Goal: Transaction & Acquisition: Book appointment/travel/reservation

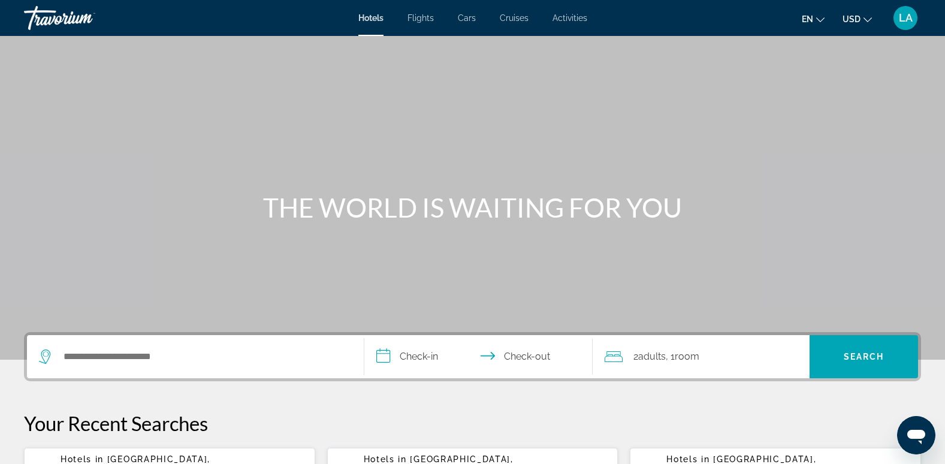
click at [905, 22] on span "LA" at bounding box center [906, 18] width 14 height 12
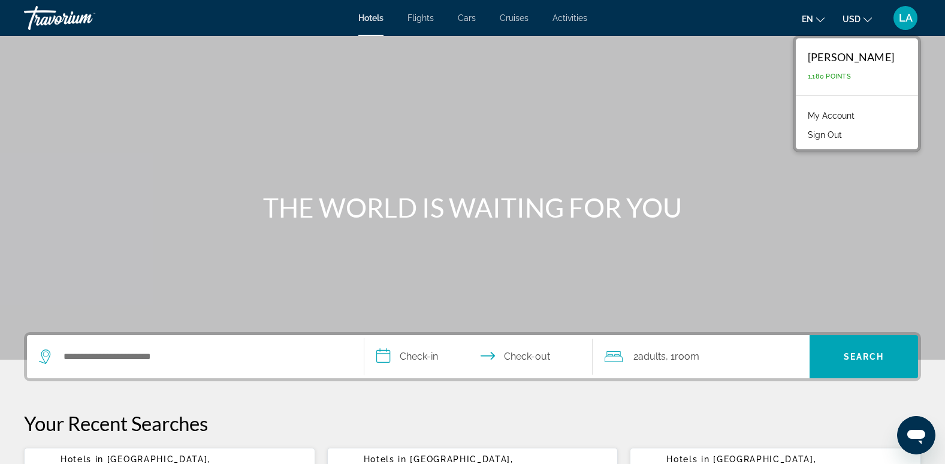
click at [627, 120] on div "Main content" at bounding box center [472, 180] width 945 height 360
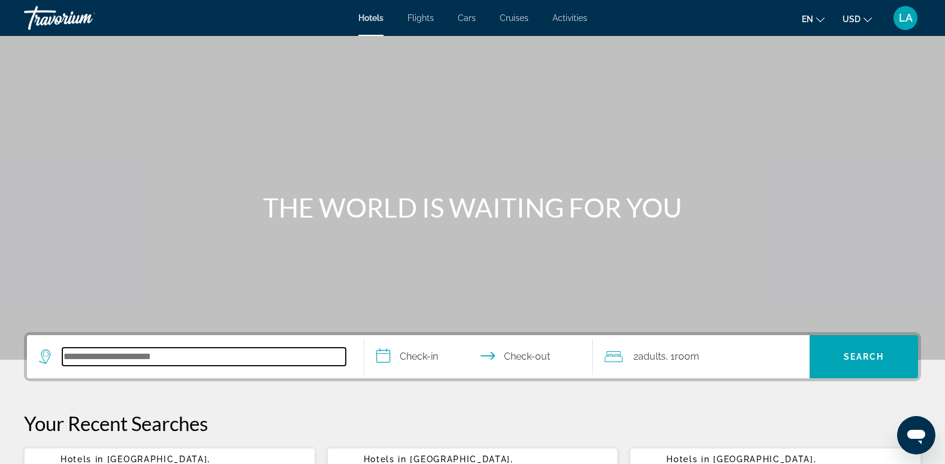
click at [157, 362] on input "Search hotel destination" at bounding box center [204, 357] width 284 height 18
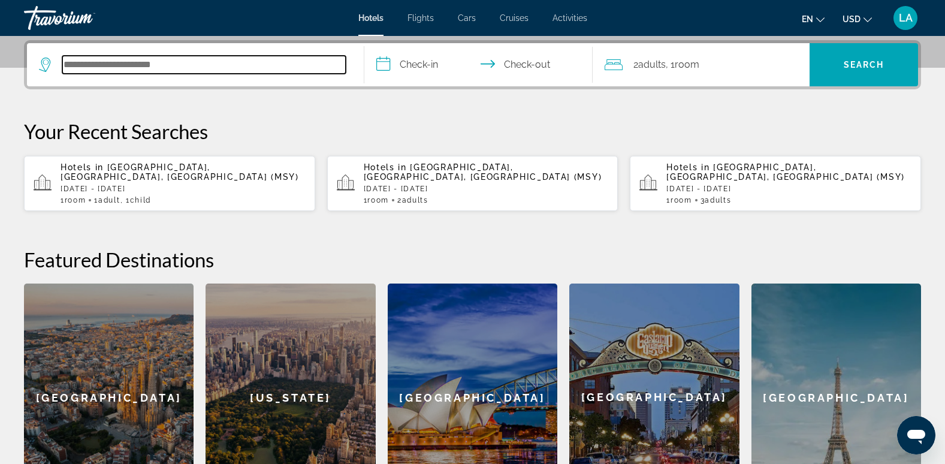
scroll to position [293, 0]
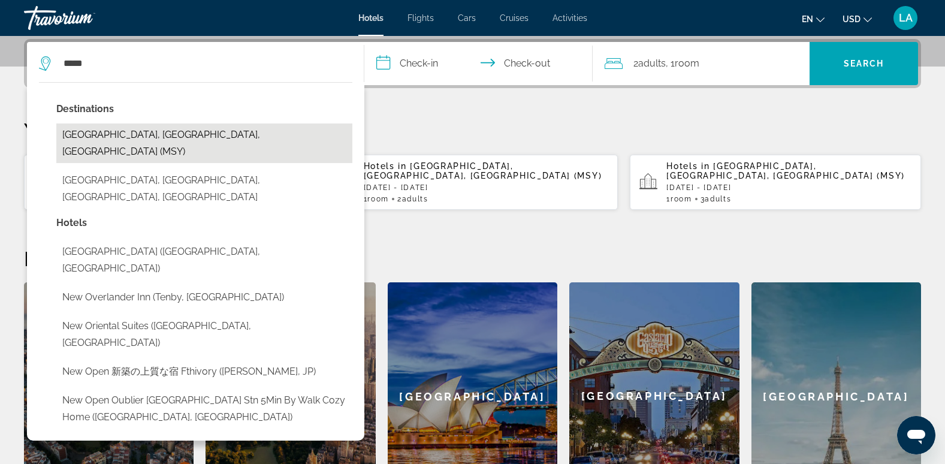
click at [86, 137] on button "[GEOGRAPHIC_DATA], [GEOGRAPHIC_DATA], [GEOGRAPHIC_DATA] (MSY)" at bounding box center [204, 143] width 296 height 40
type input "**********"
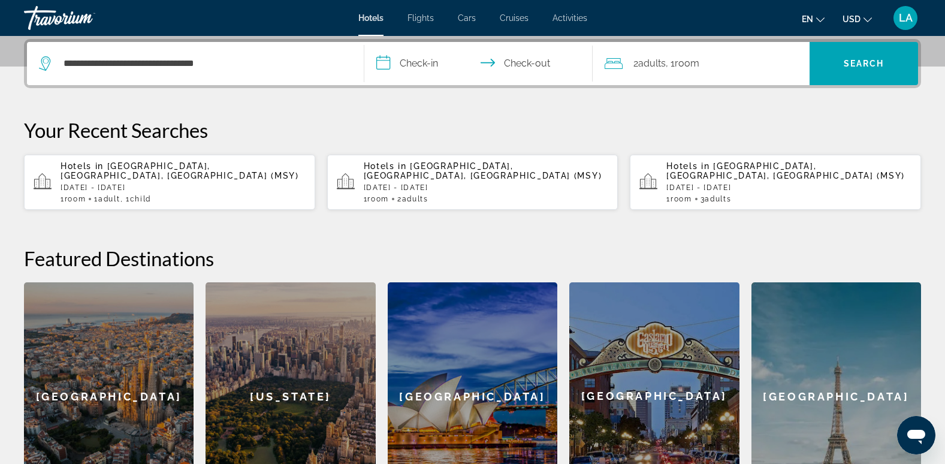
click at [430, 54] on input "**********" at bounding box center [482, 65] width 234 height 47
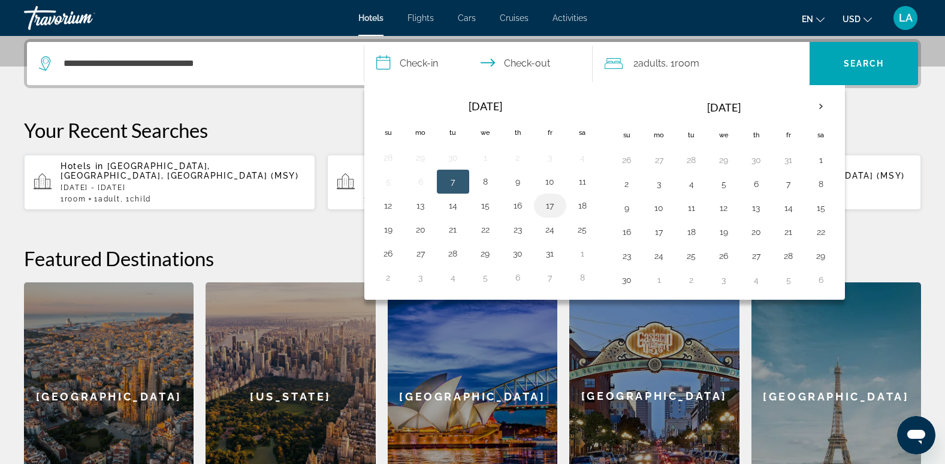
click at [552, 209] on button "17" at bounding box center [550, 205] width 19 height 17
click at [388, 236] on button "19" at bounding box center [388, 229] width 19 height 17
type input "**********"
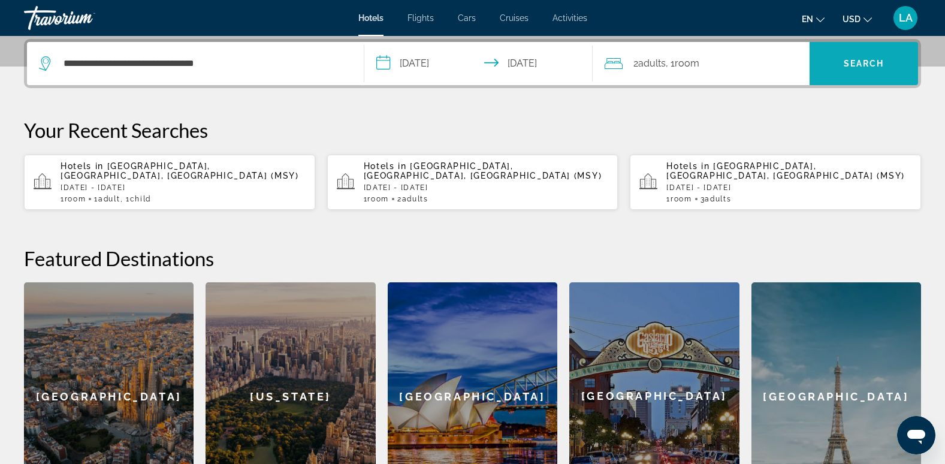
click at [870, 63] on span "Search" at bounding box center [864, 64] width 41 height 10
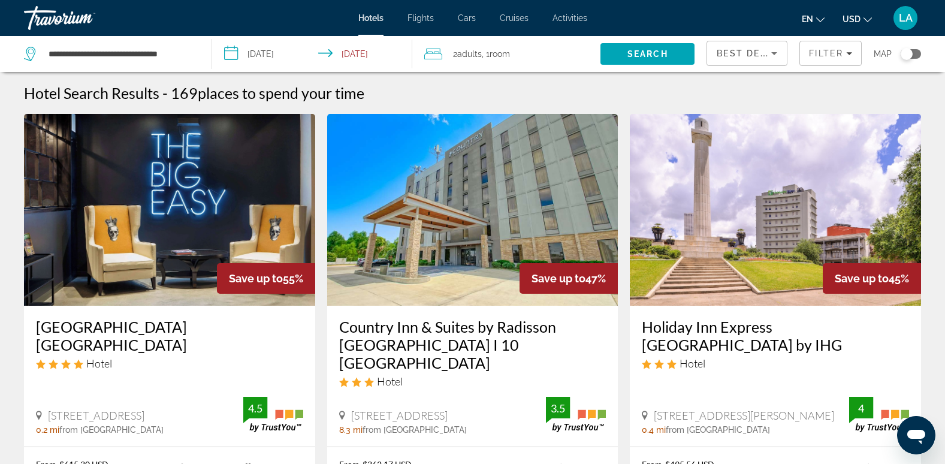
click at [755, 52] on span "Best Deals" at bounding box center [748, 54] width 62 height 10
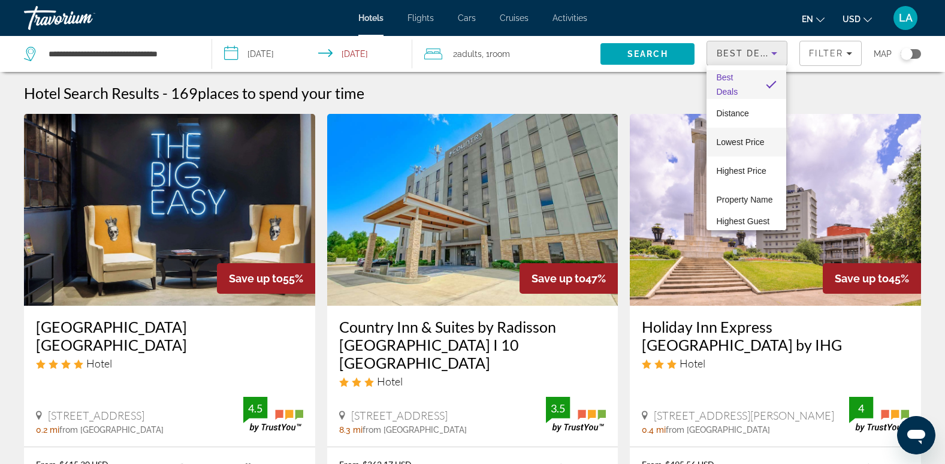
click at [728, 142] on span "Lowest Price" at bounding box center [740, 142] width 48 height 10
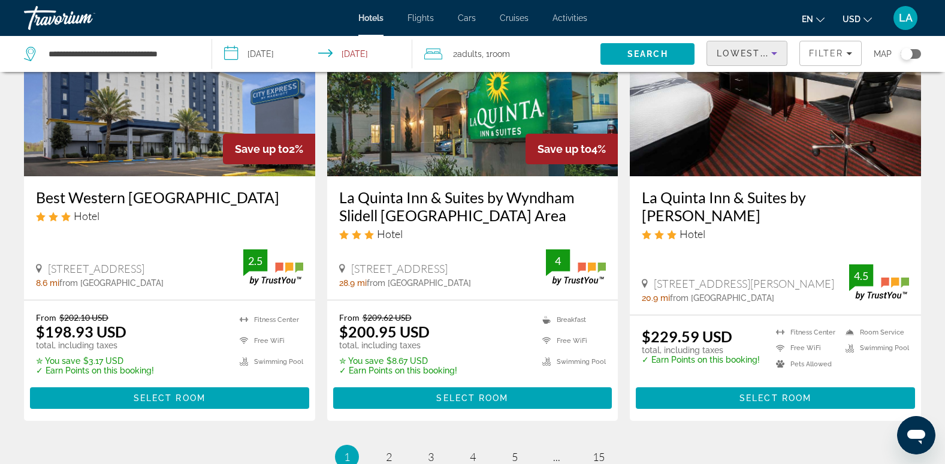
scroll to position [1670, 0]
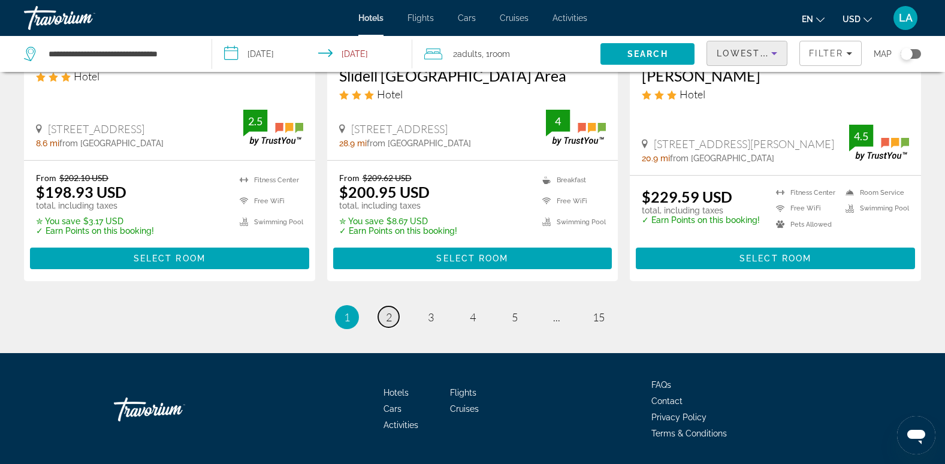
click at [388, 311] on span "2" at bounding box center [389, 317] width 6 height 13
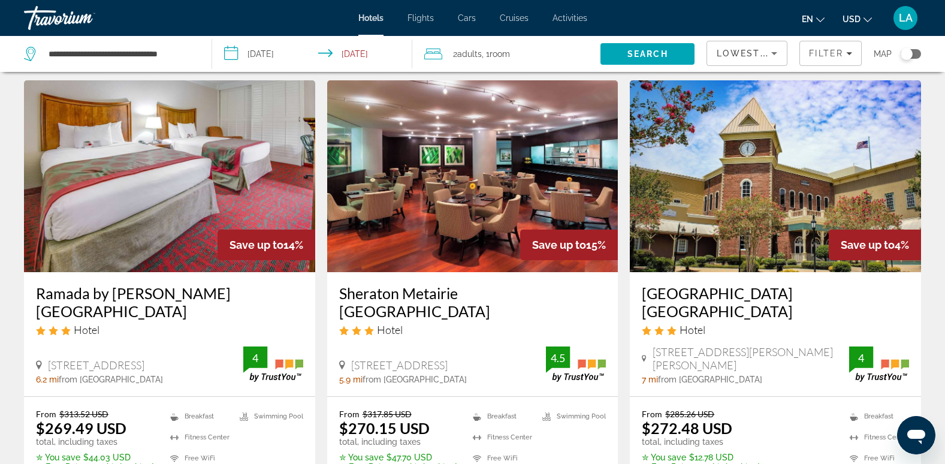
scroll to position [540, 0]
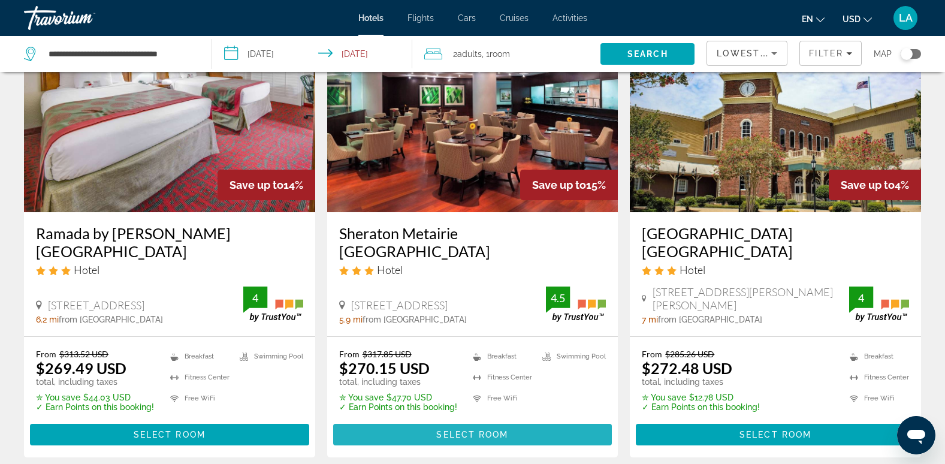
click at [463, 433] on span "Select Room" at bounding box center [472, 435] width 72 height 10
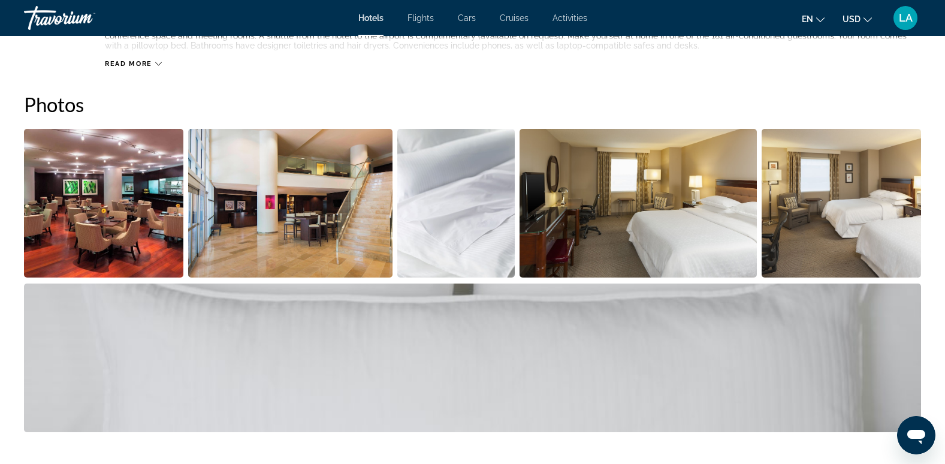
scroll to position [540, 0]
click at [151, 209] on img "Open full-screen image slider" at bounding box center [103, 202] width 159 height 149
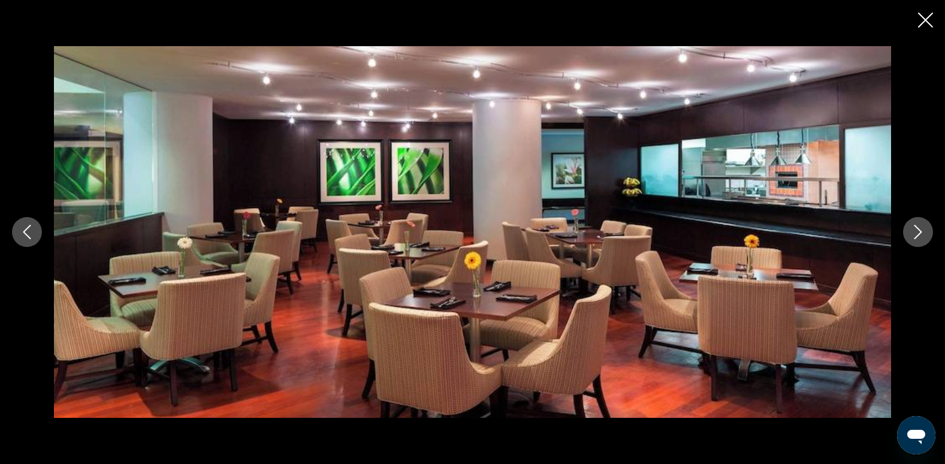
click at [924, 225] on icon "Next image" at bounding box center [918, 232] width 14 height 14
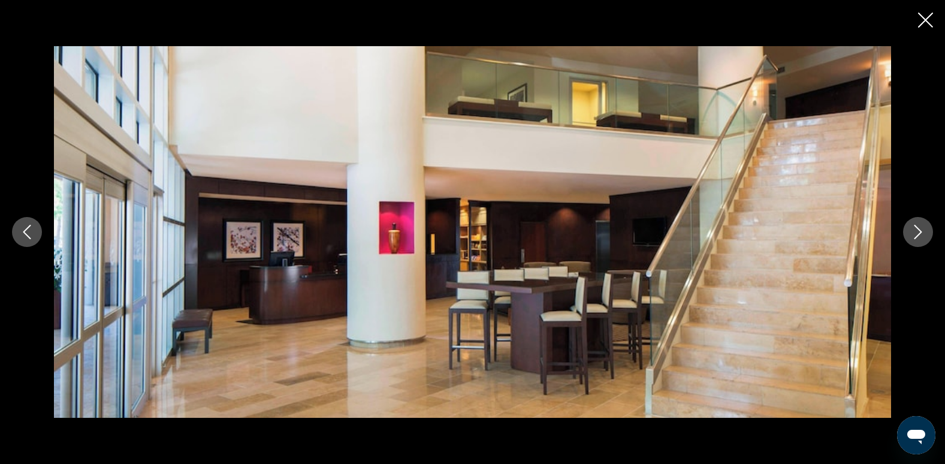
click at [924, 225] on icon "Next image" at bounding box center [918, 232] width 14 height 14
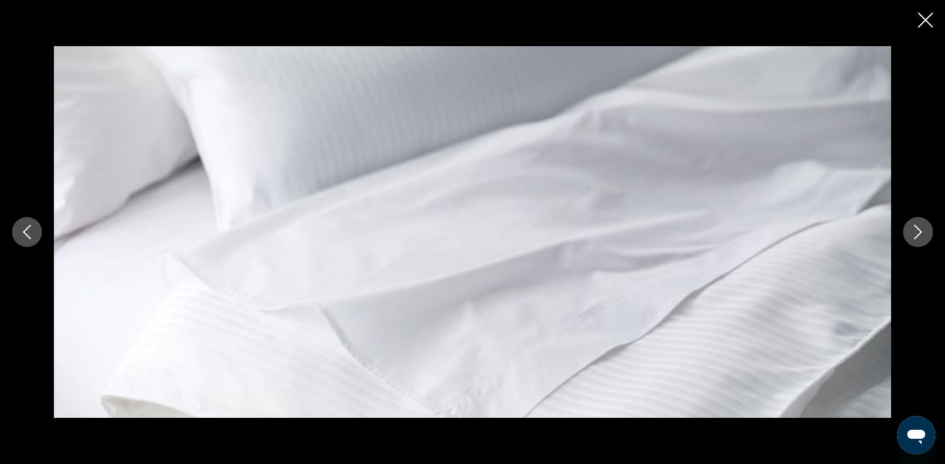
click at [924, 226] on icon "Next image" at bounding box center [918, 232] width 14 height 14
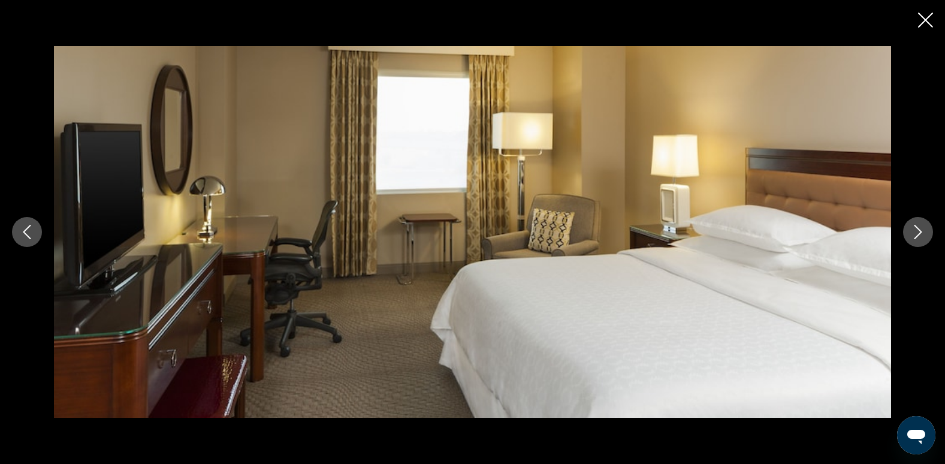
click at [920, 232] on icon "Next image" at bounding box center [918, 232] width 14 height 14
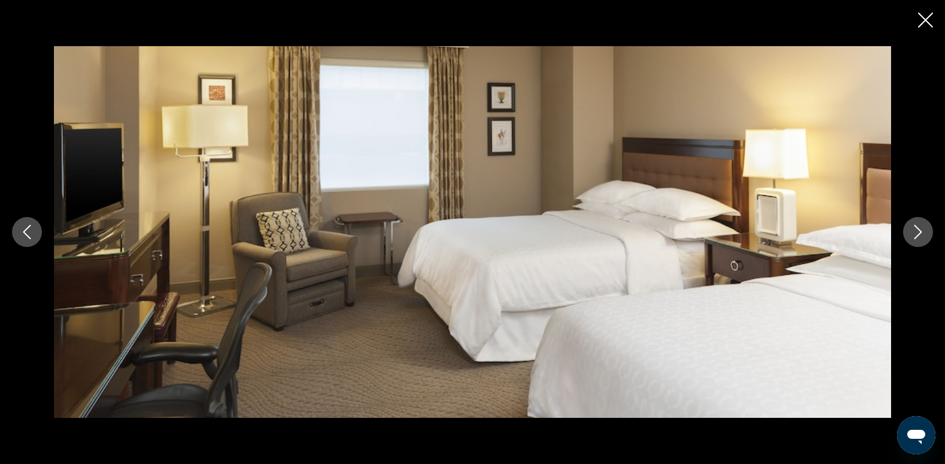
click at [917, 231] on icon "Next image" at bounding box center [918, 232] width 14 height 14
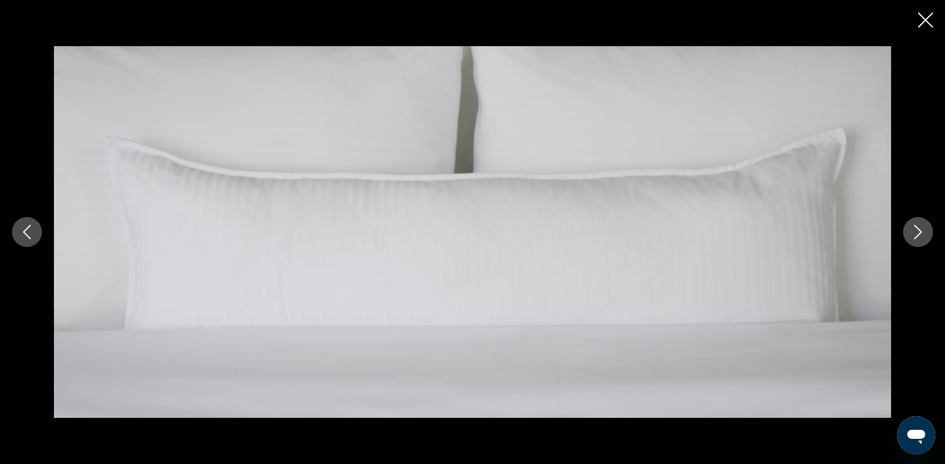
click at [917, 231] on icon "Next image" at bounding box center [918, 232] width 14 height 14
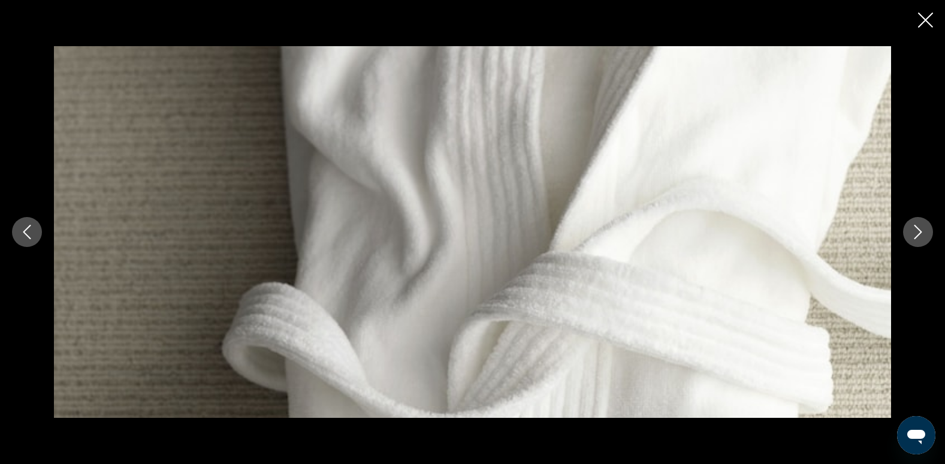
click at [917, 231] on icon "Next image" at bounding box center [918, 232] width 14 height 14
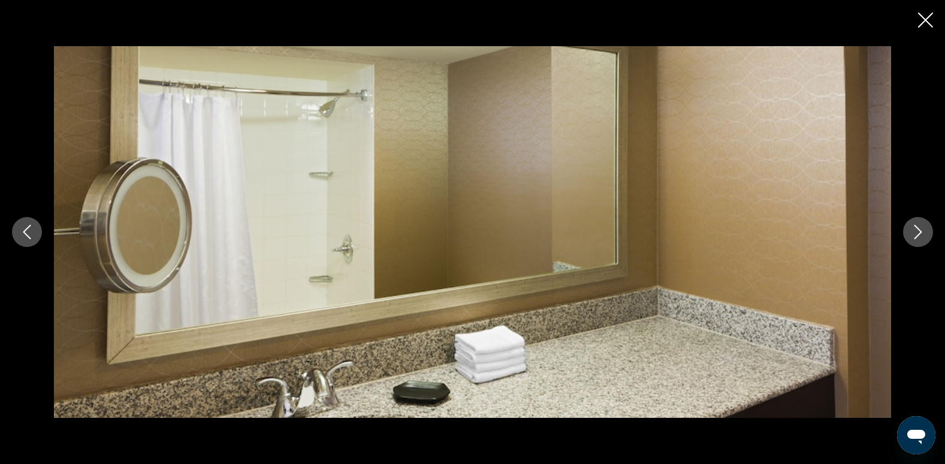
click at [917, 231] on icon "Next image" at bounding box center [918, 232] width 14 height 14
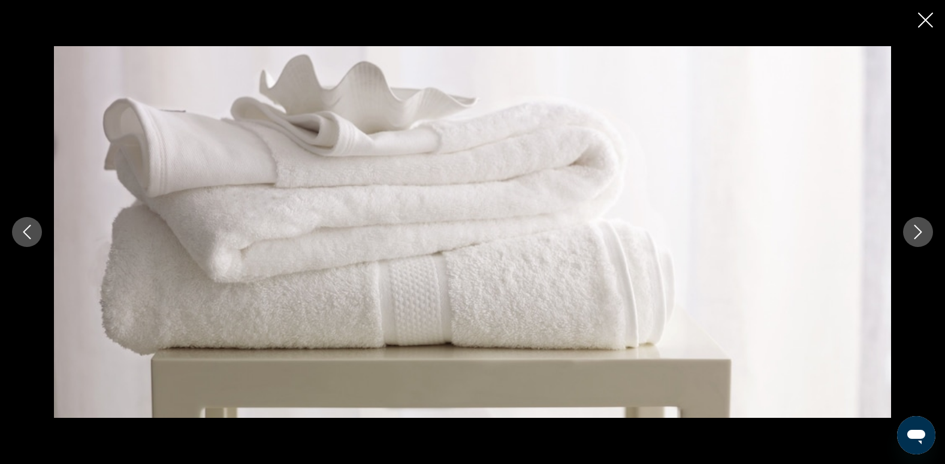
click at [916, 231] on icon "Next image" at bounding box center [918, 232] width 14 height 14
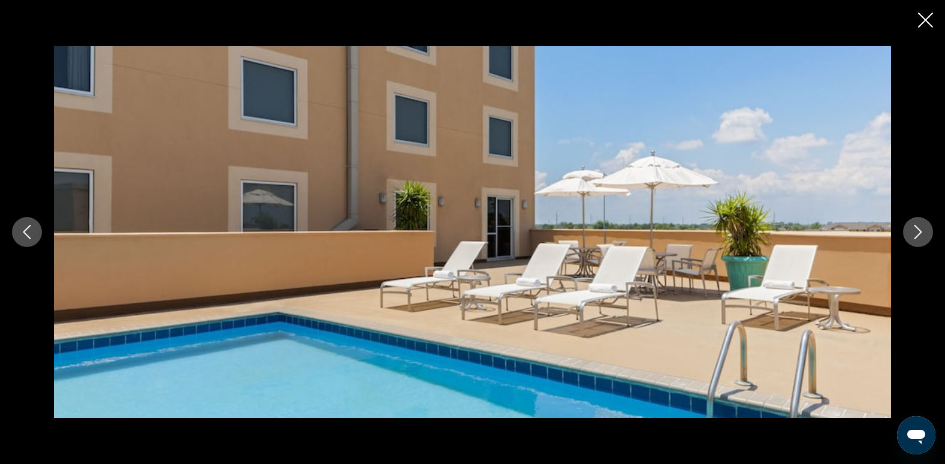
click at [915, 231] on icon "Next image" at bounding box center [918, 232] width 14 height 14
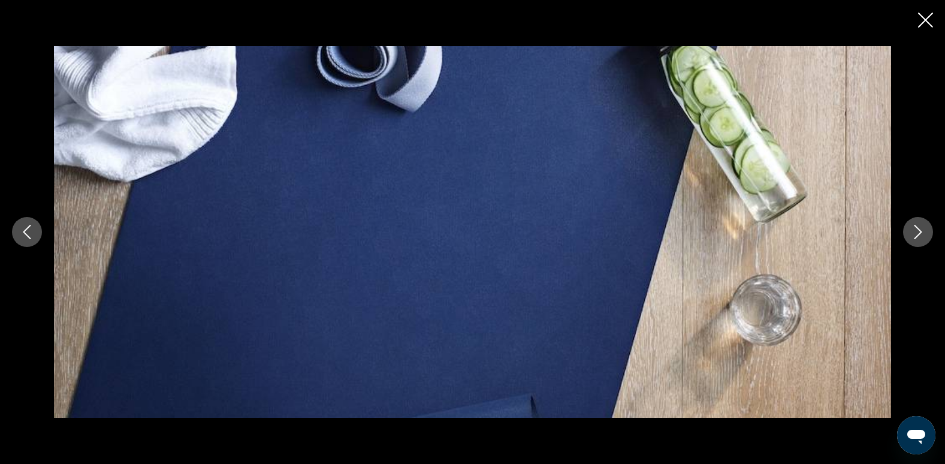
click at [915, 231] on icon "Next image" at bounding box center [918, 232] width 14 height 14
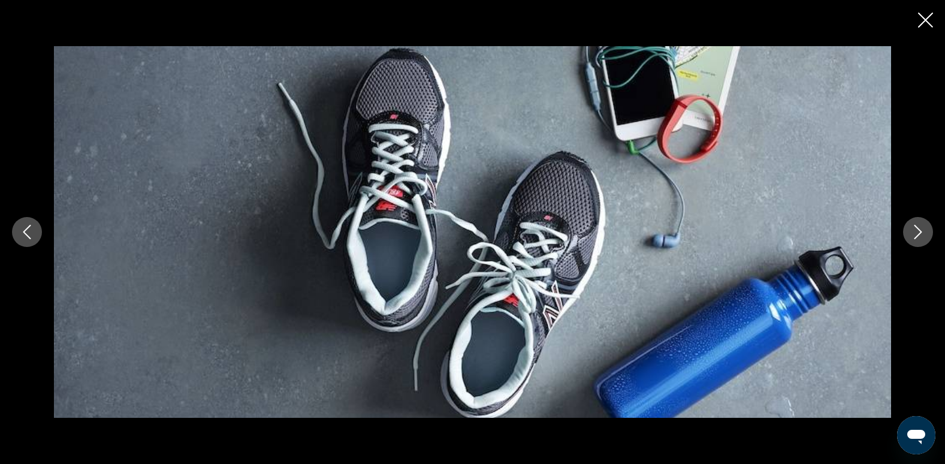
click at [915, 231] on icon "Next image" at bounding box center [918, 232] width 14 height 14
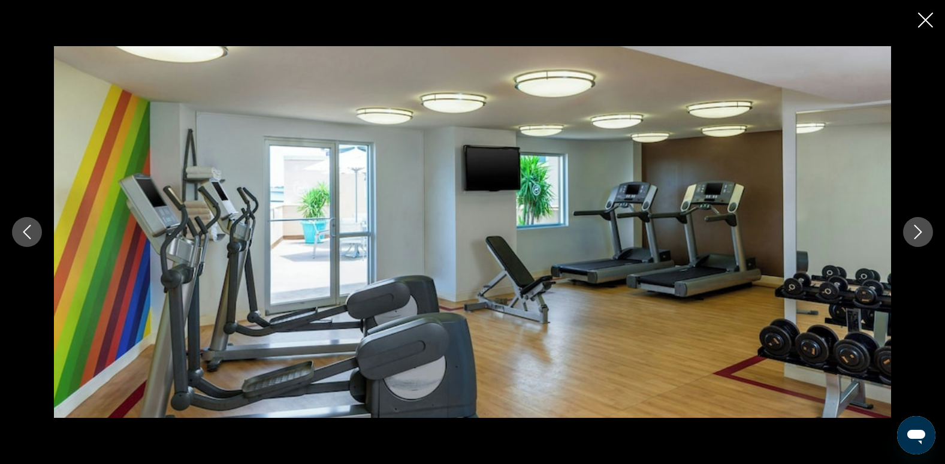
click at [915, 231] on icon "Next image" at bounding box center [918, 232] width 14 height 14
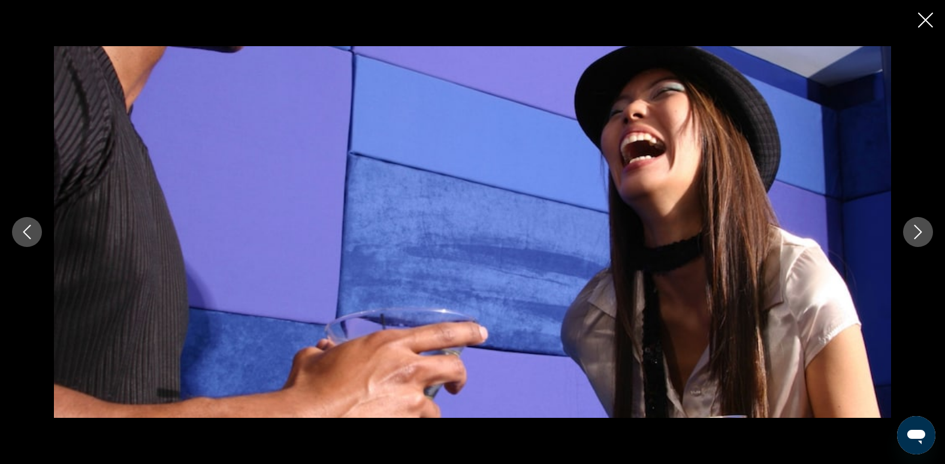
click at [915, 231] on icon "Next image" at bounding box center [918, 232] width 14 height 14
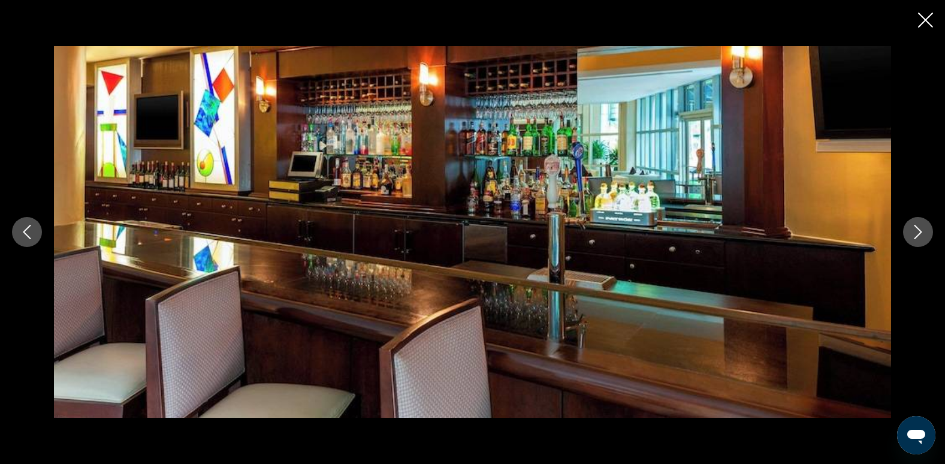
click at [915, 231] on icon "Next image" at bounding box center [918, 232] width 14 height 14
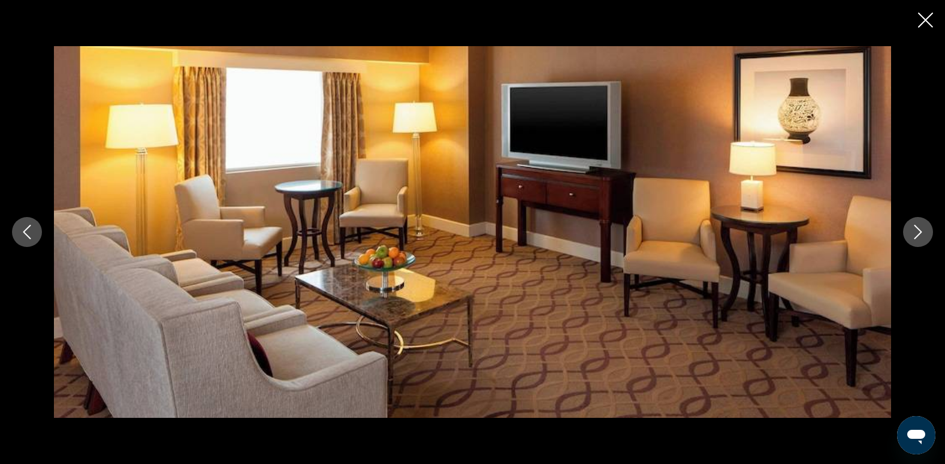
click at [915, 230] on icon "Next image" at bounding box center [918, 232] width 14 height 14
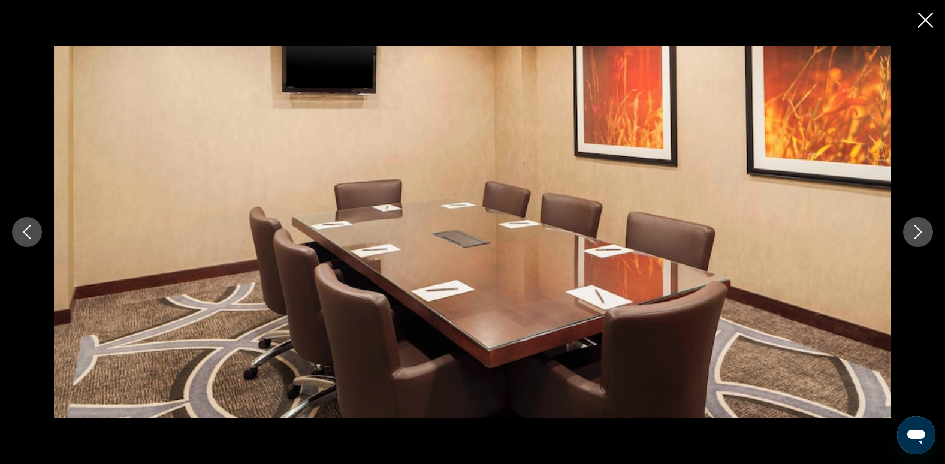
click at [915, 228] on icon "Next image" at bounding box center [918, 232] width 14 height 14
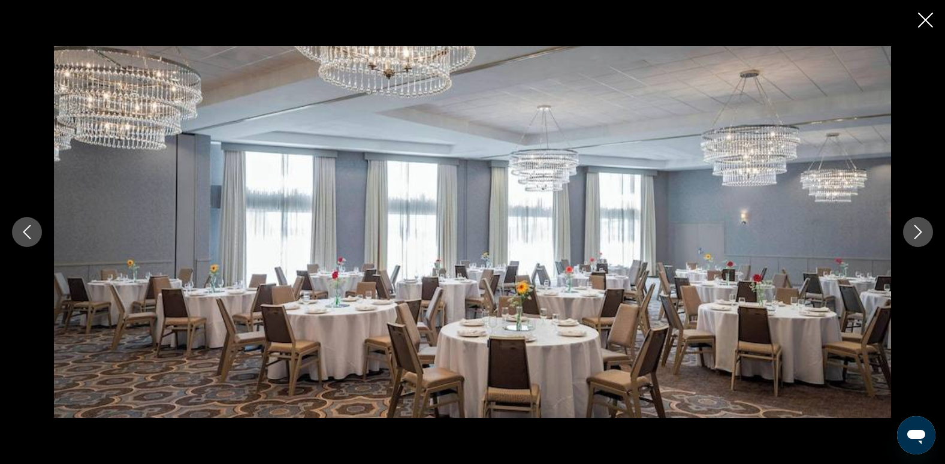
click at [915, 228] on icon "Next image" at bounding box center [918, 232] width 14 height 14
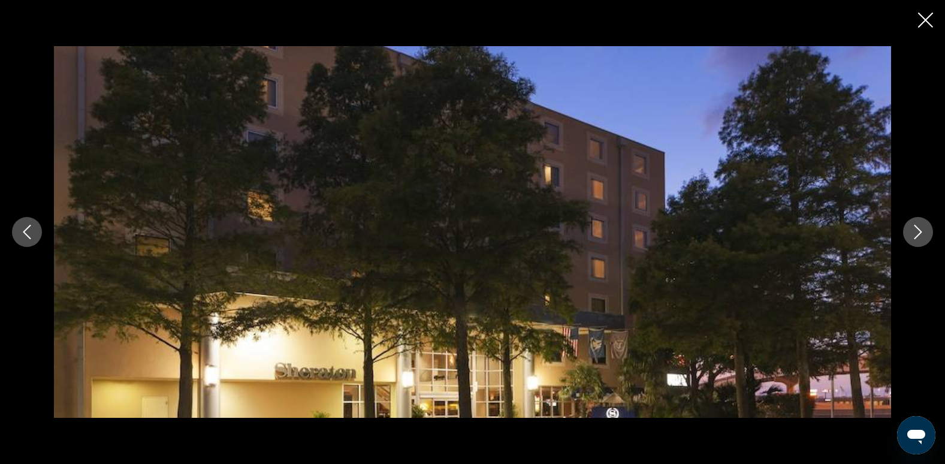
click at [929, 236] on button "Next image" at bounding box center [918, 232] width 30 height 30
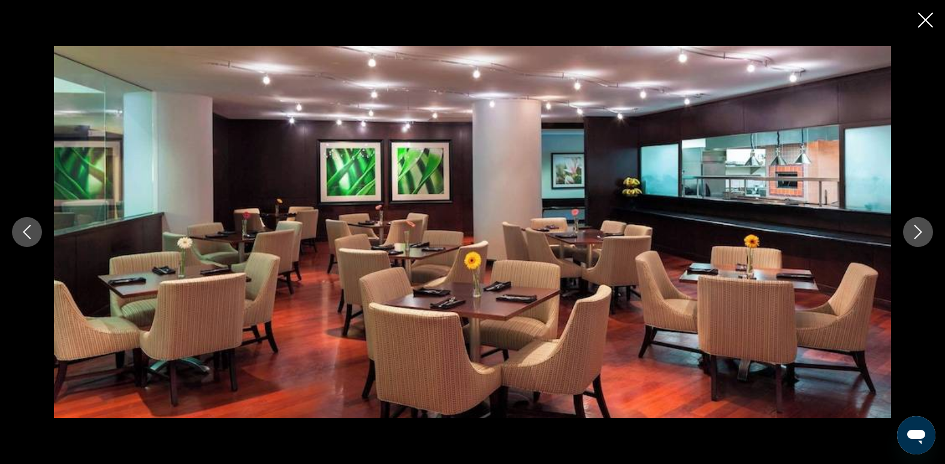
click at [929, 236] on button "Next image" at bounding box center [918, 232] width 30 height 30
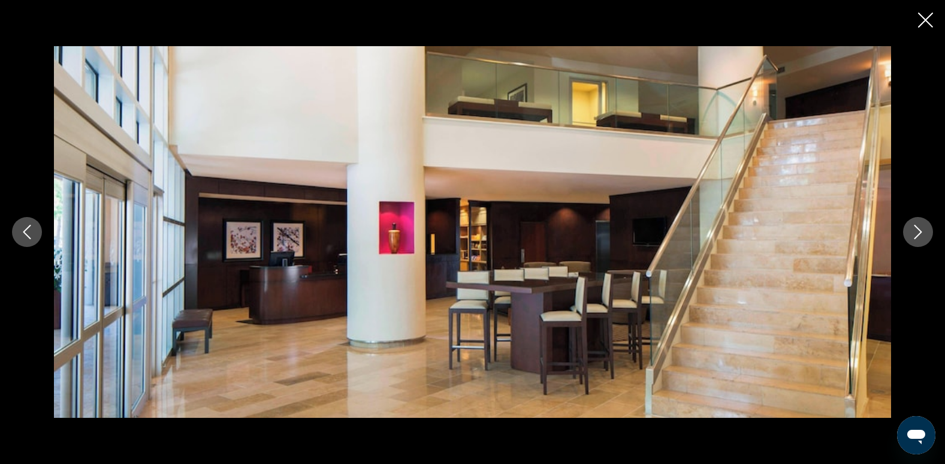
click at [930, 20] on icon "Close slideshow" at bounding box center [925, 20] width 15 height 15
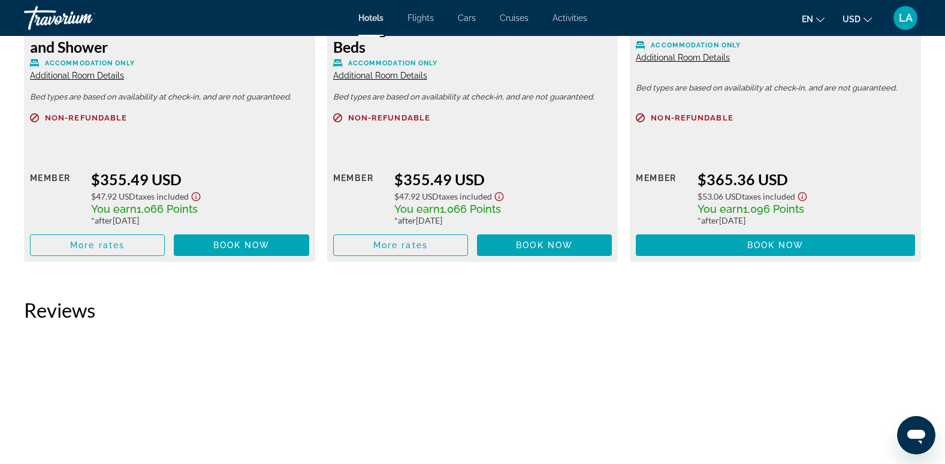
scroll to position [2638, 0]
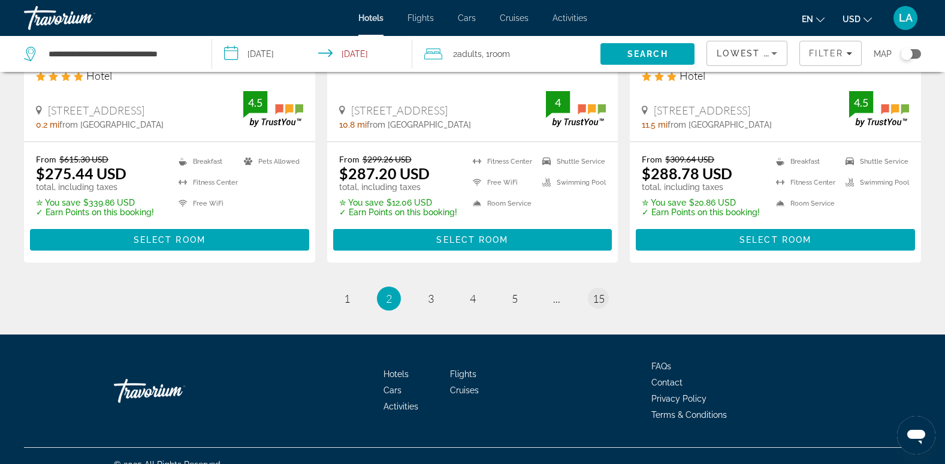
scroll to position [1670, 0]
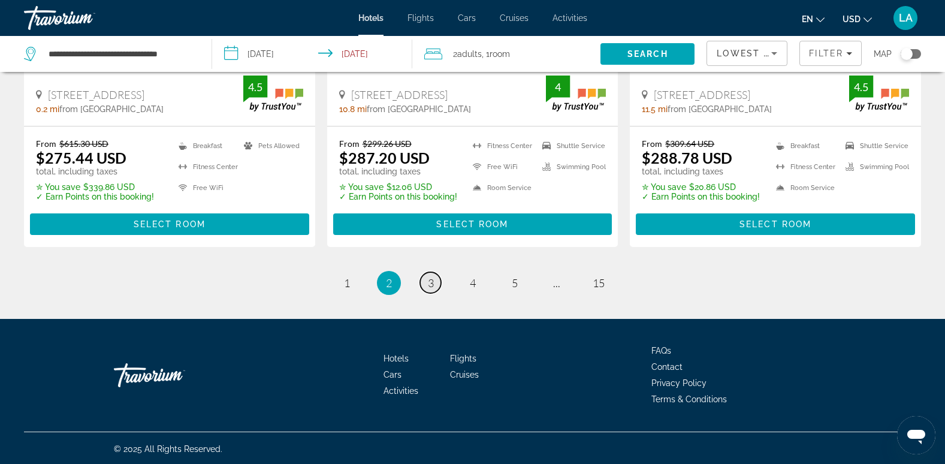
click at [426, 285] on link "page 3" at bounding box center [430, 282] width 21 height 21
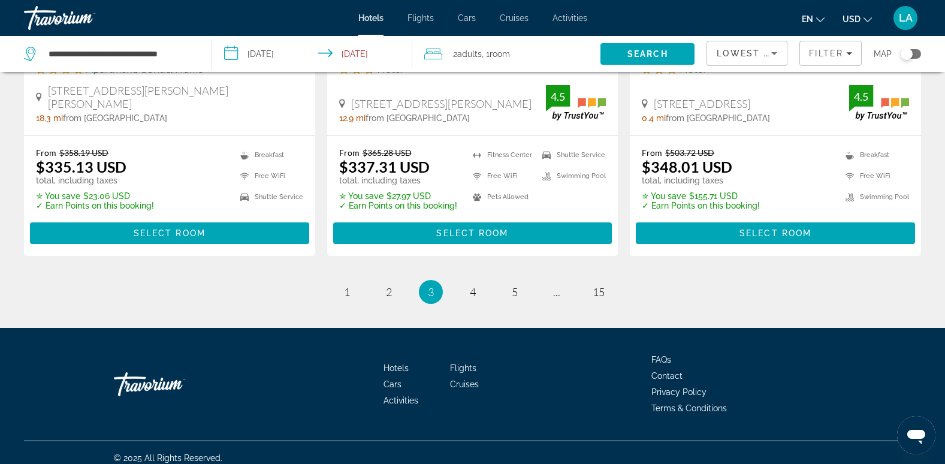
scroll to position [1679, 0]
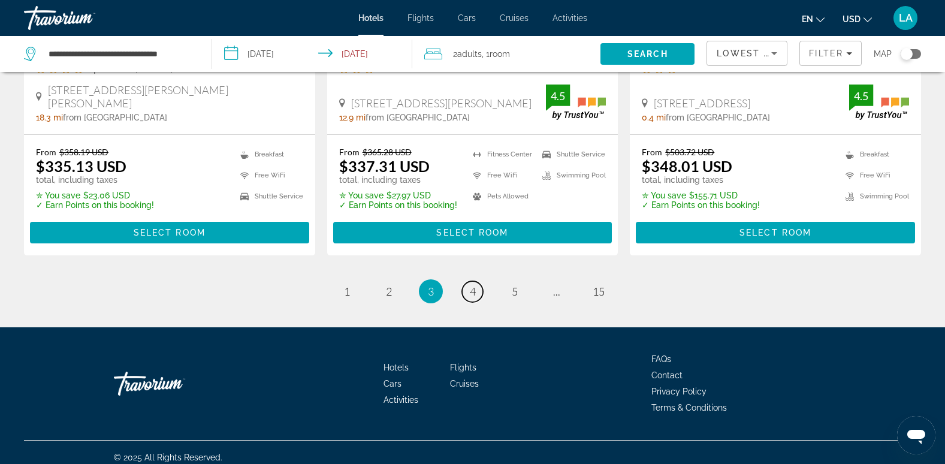
click at [473, 290] on span "4" at bounding box center [473, 291] width 6 height 13
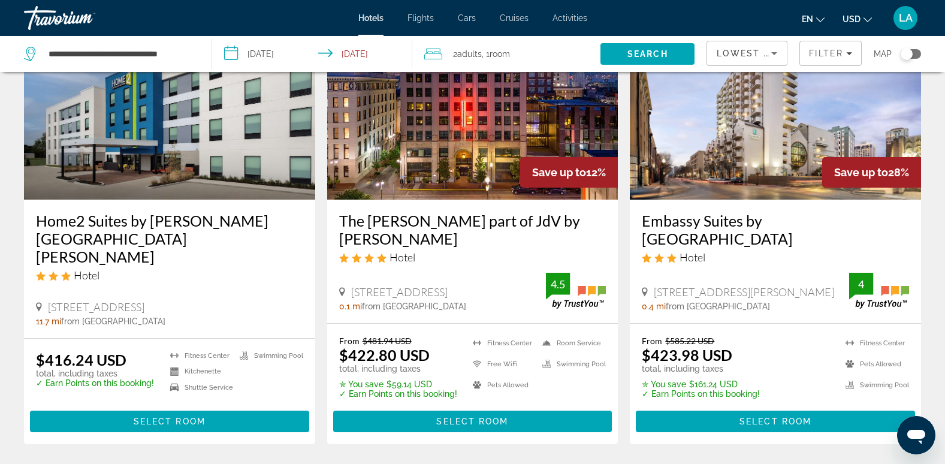
scroll to position [1575, 0]
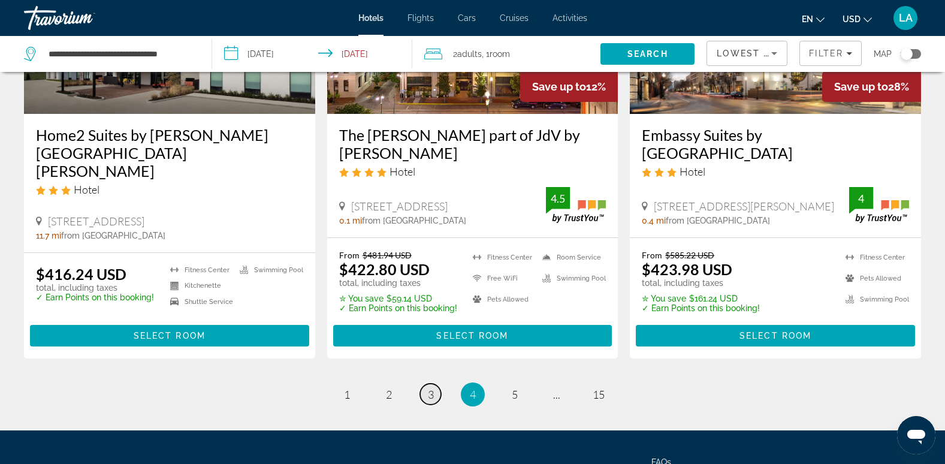
click at [430, 388] on span "3" at bounding box center [431, 394] width 6 height 13
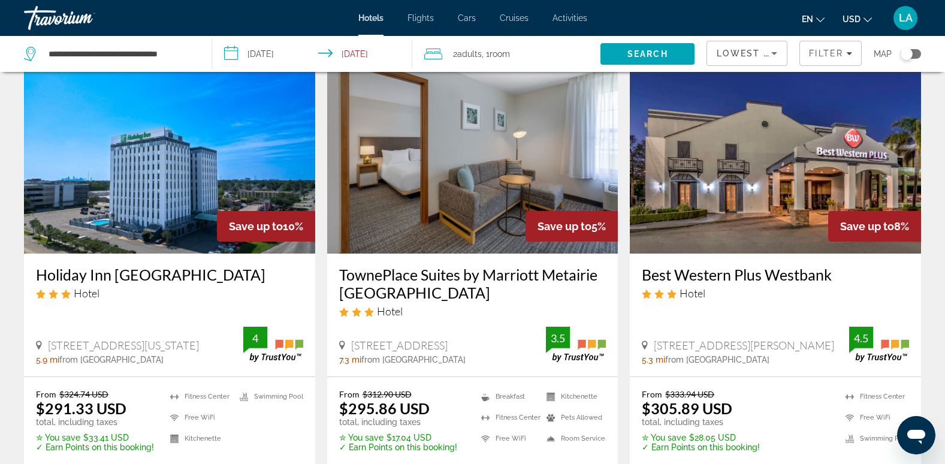
scroll to position [120, 0]
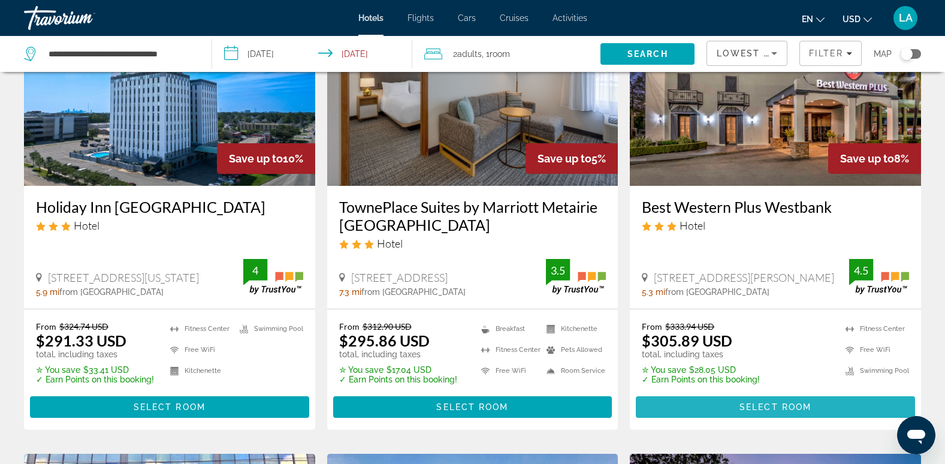
click at [776, 409] on span "Select Room" at bounding box center [776, 407] width 72 height 10
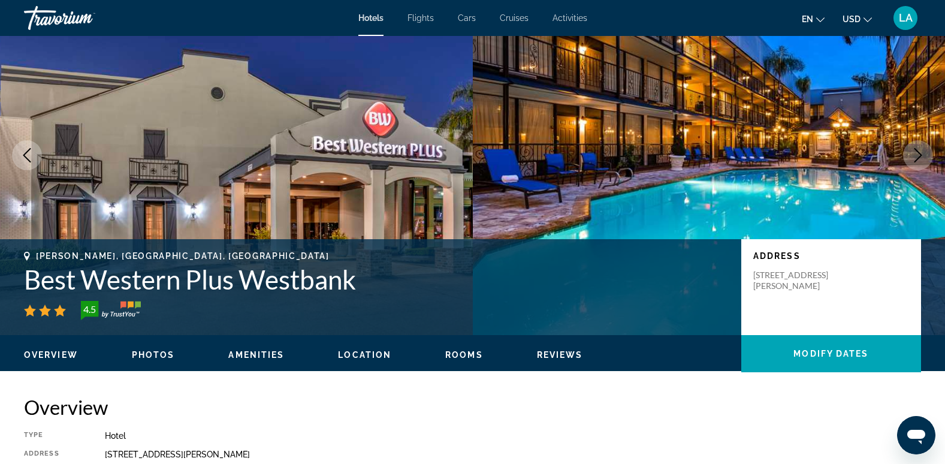
scroll to position [60, 0]
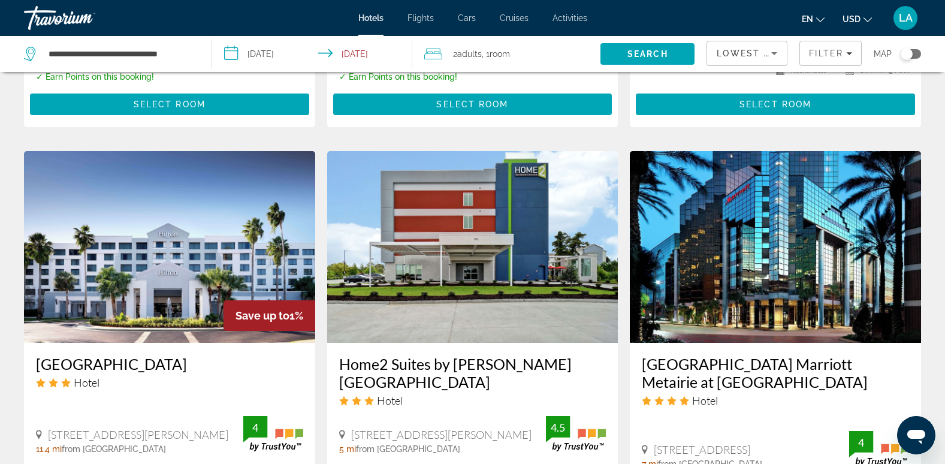
scroll to position [959, 0]
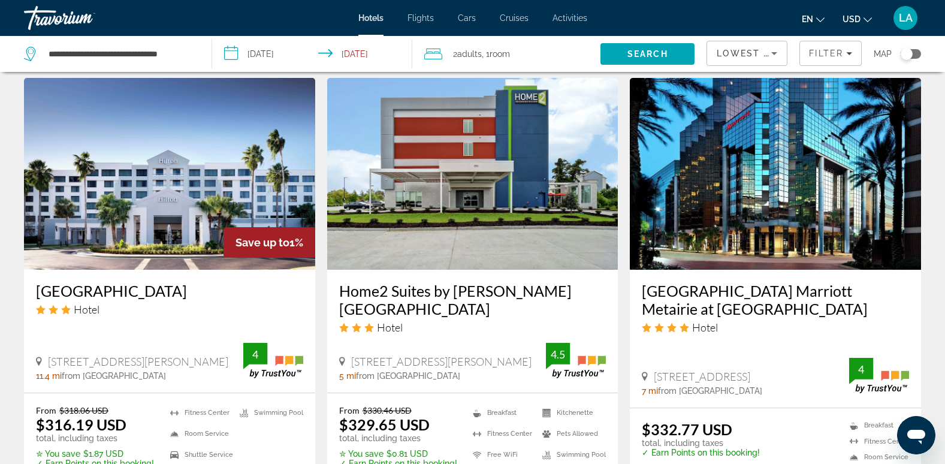
click at [499, 203] on img "Main content" at bounding box center [472, 174] width 291 height 192
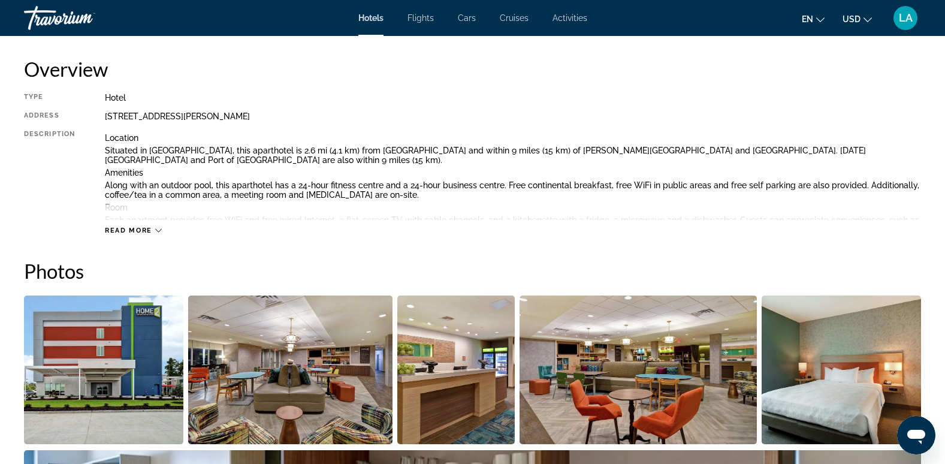
scroll to position [420, 0]
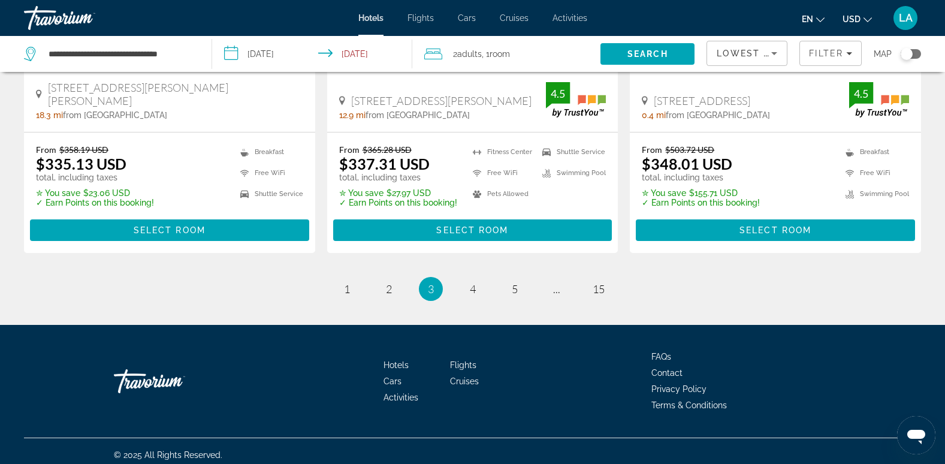
scroll to position [1686, 0]
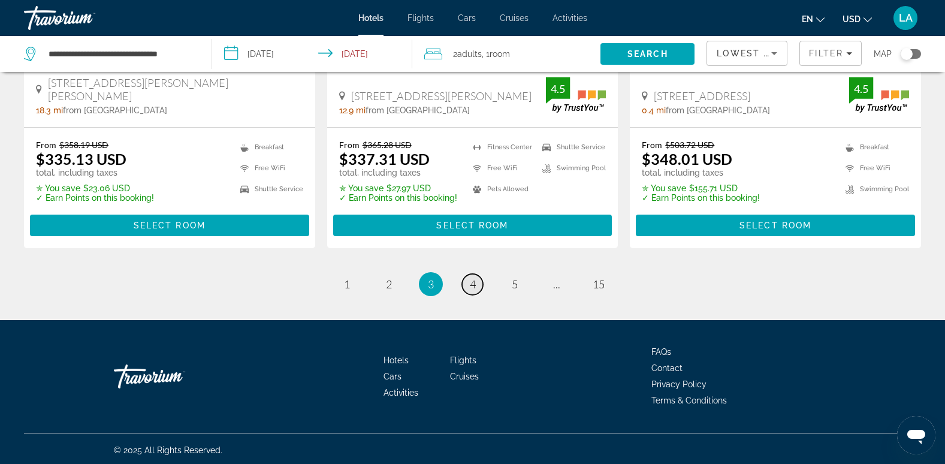
click at [471, 288] on link "page 4" at bounding box center [472, 284] width 21 height 21
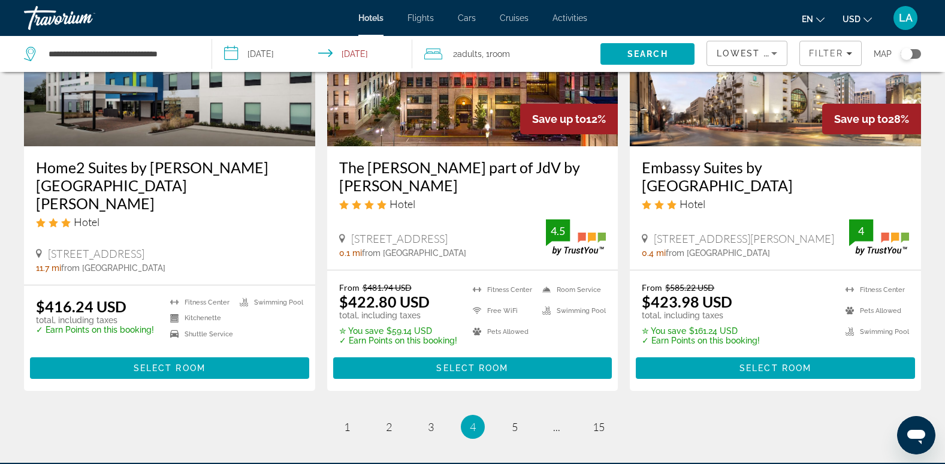
scroll to position [1635, 0]
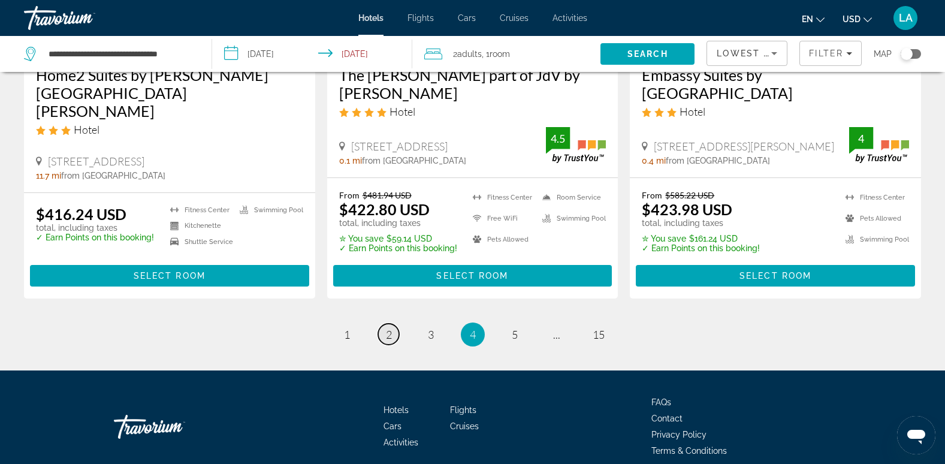
click at [390, 328] on span "2" at bounding box center [389, 334] width 6 height 13
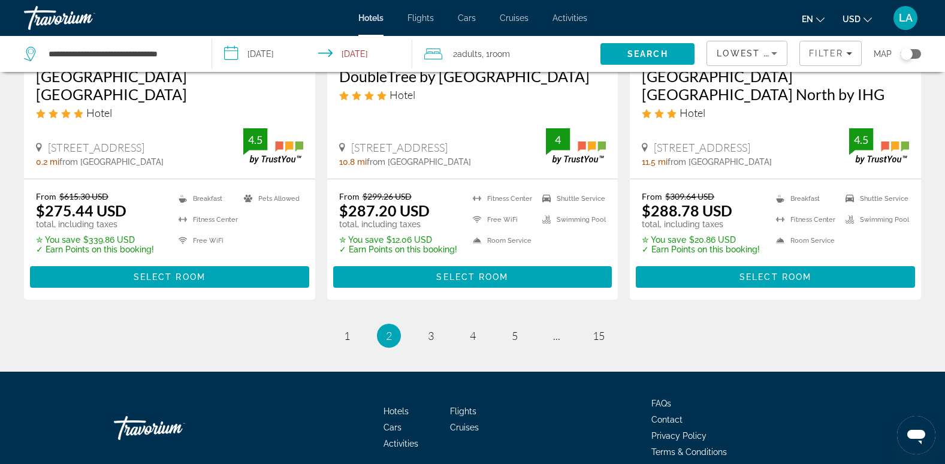
scroll to position [1670, 0]
